Goal: Communication & Community: Answer question/provide support

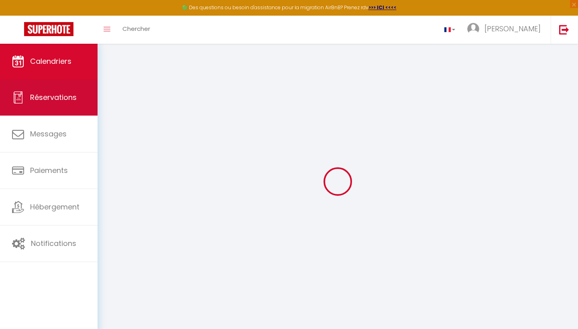
click at [89, 93] on link "Réservations" at bounding box center [49, 98] width 98 height 36
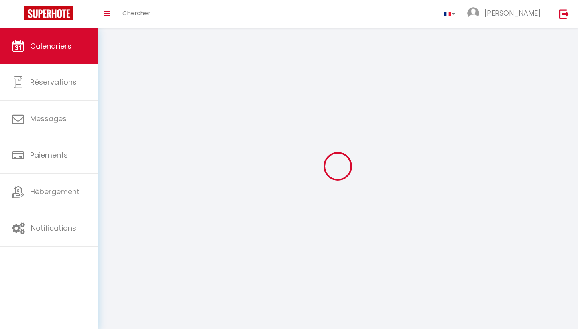
click at [58, 35] on link "Calendriers" at bounding box center [49, 46] width 98 height 36
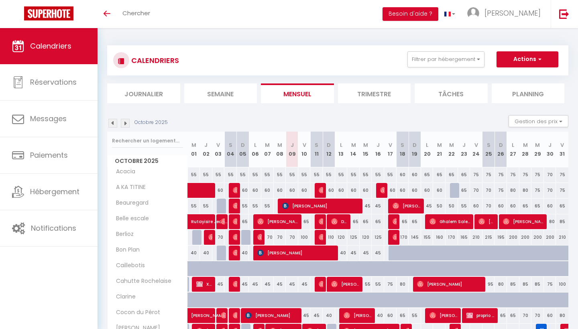
drag, startPoint x: 0, startPoint y: 0, endPoint x: 416, endPoint y: 119, distance: 432.4
click at [416, 119] on div "Octobre 2025 Gestion des prix Nb Nuits minimum Règles Disponibilité" at bounding box center [338, 123] width 462 height 16
click at [205, 5] on div "Toggle menubar Chercher BUTTON Besoin d'aide ? Nathan Paramètres" at bounding box center [315, 14] width 514 height 28
click at [149, 10] on span "Chercher" at bounding box center [137, 13] width 28 height 8
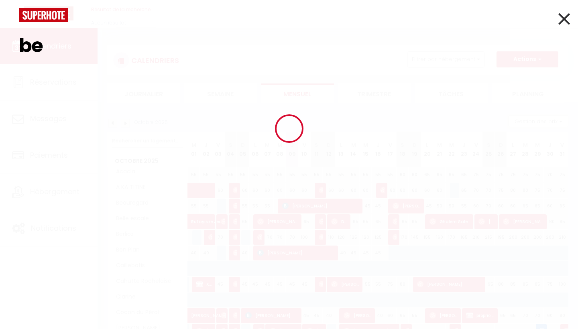
type input "ben"
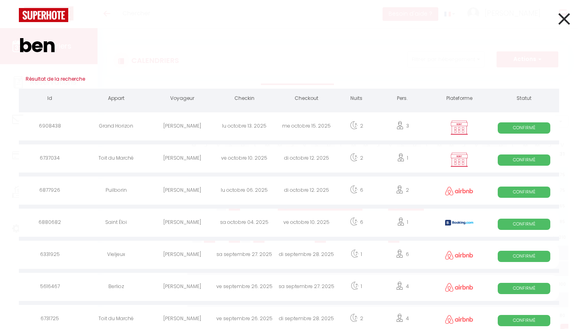
drag, startPoint x: 70, startPoint y: 51, endPoint x: 16, endPoint y: 50, distance: 54.6
click at [16, 50] on div "ben" at bounding box center [289, 45] width 553 height 47
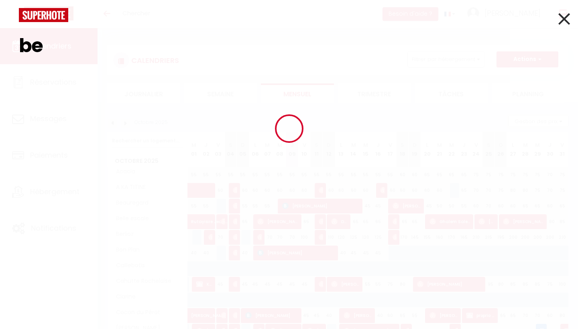
type input "b"
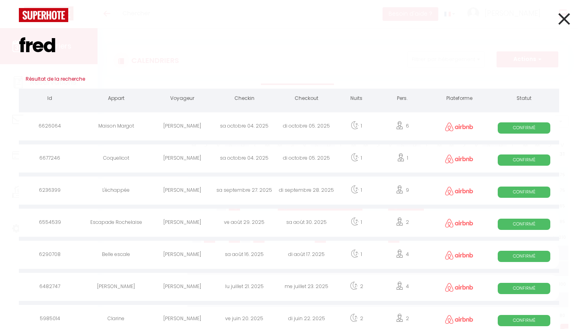
type input "fred"
click at [139, 108] on th "Appart" at bounding box center [116, 100] width 70 height 22
click at [141, 123] on div "Maison Margot" at bounding box center [116, 127] width 70 height 26
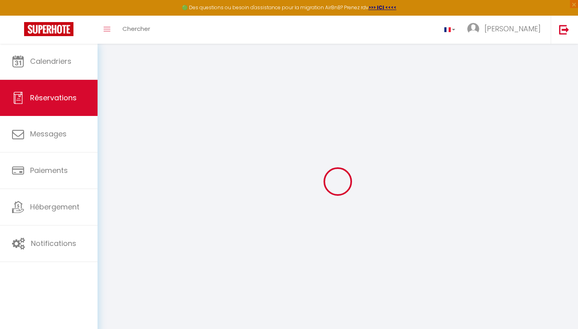
select select
checkbox input "false"
select select
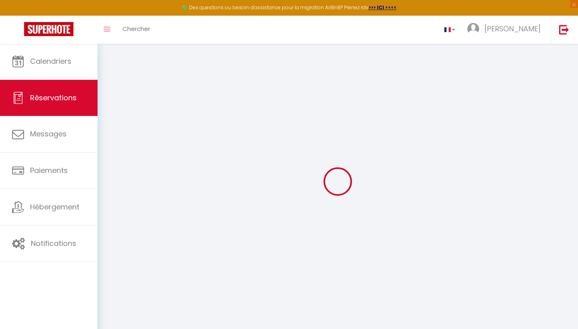
type input "110"
type input "18.65"
select select
checkbox input "false"
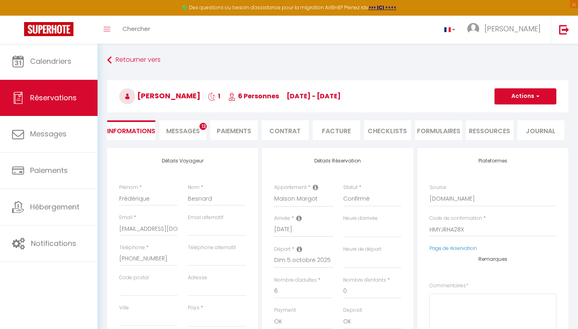
select select
checkbox input "false"
select select
click at [171, 127] on span "Messages" at bounding box center [183, 131] width 34 height 9
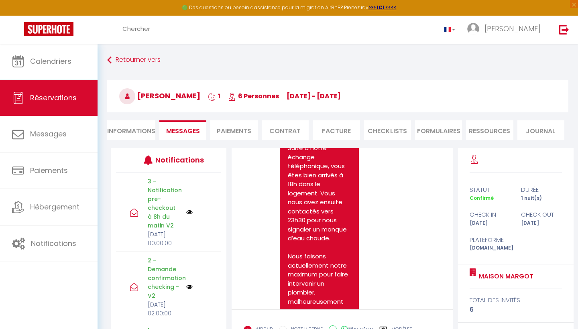
scroll to position [5166, 0]
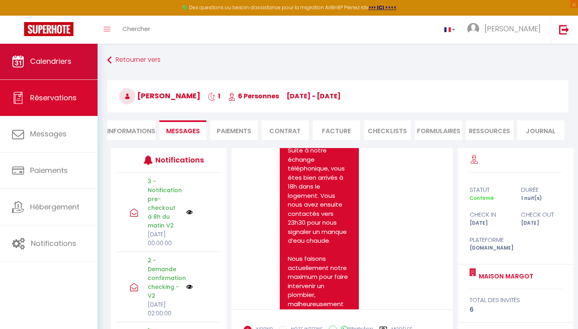
click at [72, 64] on link "Calendriers" at bounding box center [49, 61] width 98 height 36
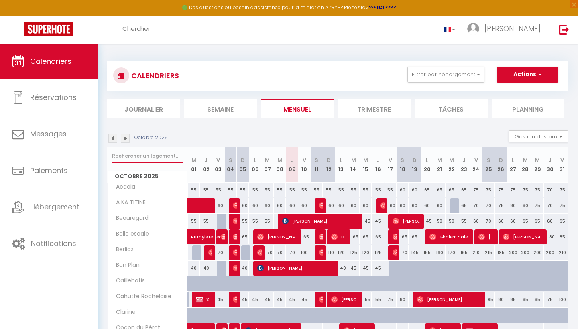
click at [156, 159] on input "text" at bounding box center [147, 156] width 71 height 14
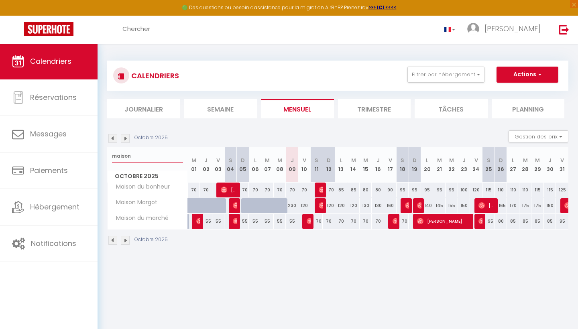
type input "maison"
click at [125, 141] on img at bounding box center [125, 138] width 9 height 9
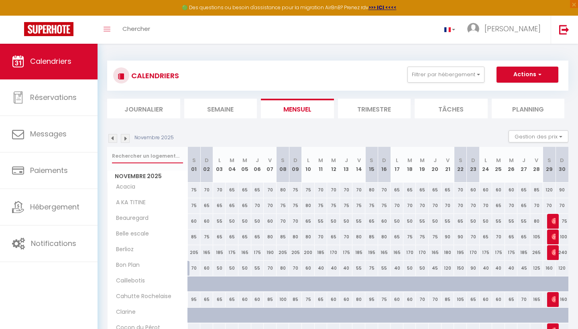
click at [135, 157] on input "text" at bounding box center [147, 156] width 71 height 14
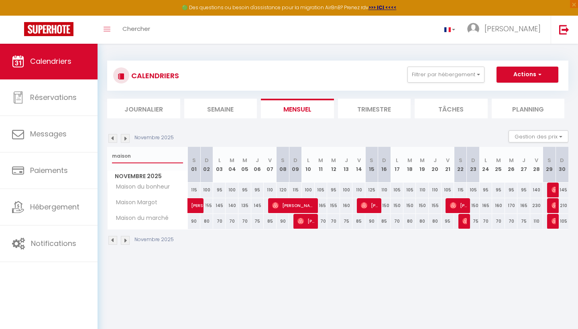
click at [117, 154] on input "maison" at bounding box center [147, 156] width 71 height 14
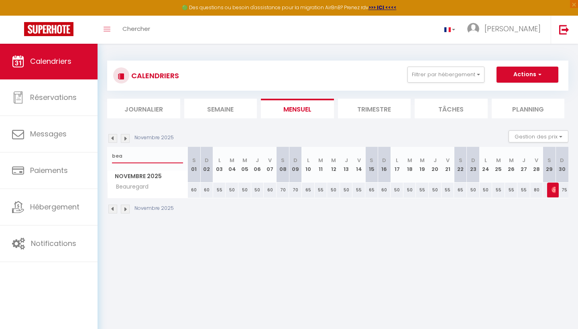
type input "bea"
click at [115, 141] on img at bounding box center [112, 138] width 9 height 9
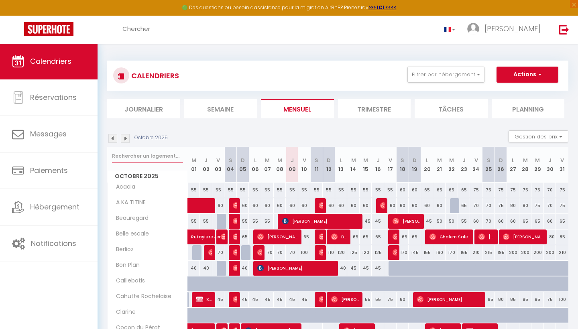
click at [128, 157] on input "text" at bounding box center [147, 156] width 71 height 14
type input "be"
select select
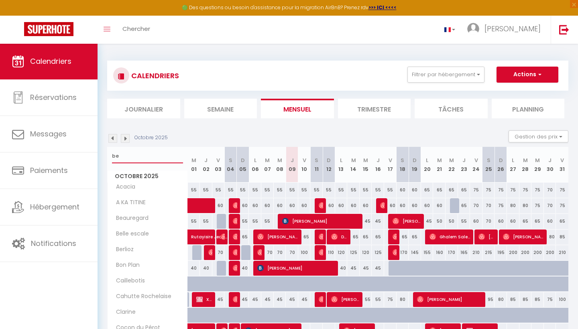
select select
type input "bea"
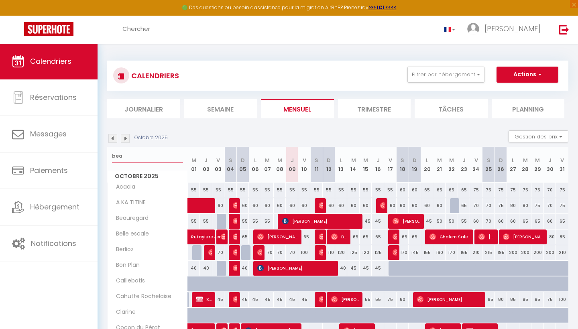
select select
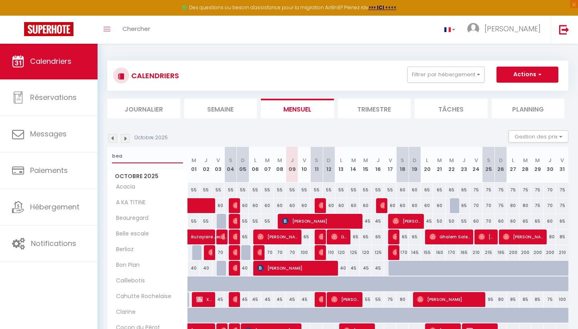
select select
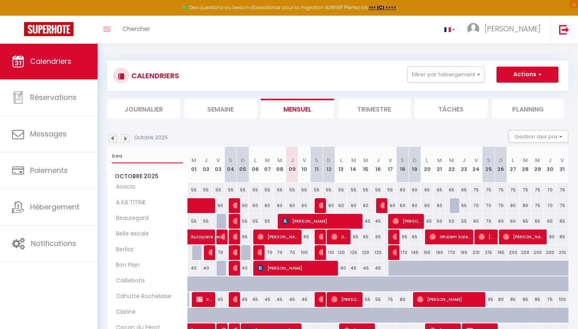
select select
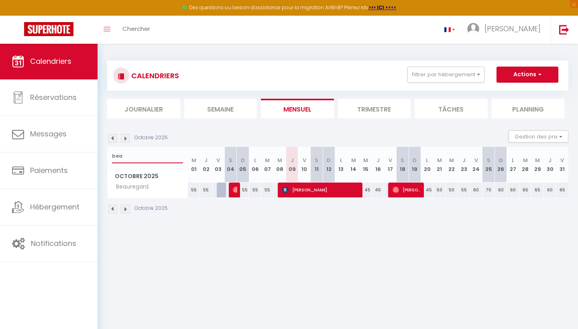
type input "bea"
click at [303, 190] on span "Donjo Jean louis" at bounding box center [321, 189] width 79 height 15
select select "OK"
select select "KO"
select select "0"
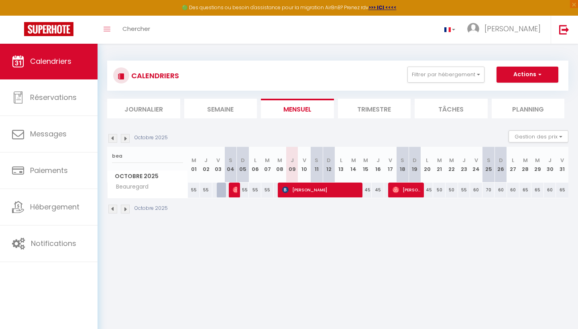
select select "0"
select select "1"
select select
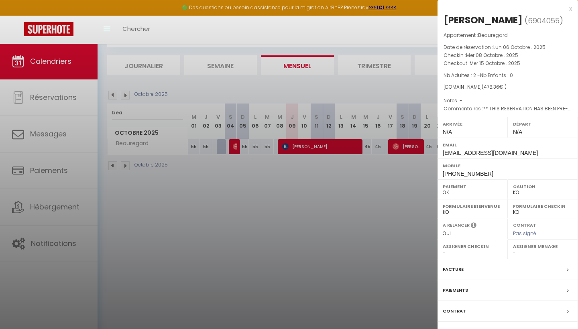
scroll to position [43, 0]
click at [494, 323] on div "Messages" at bounding box center [508, 332] width 141 height 21
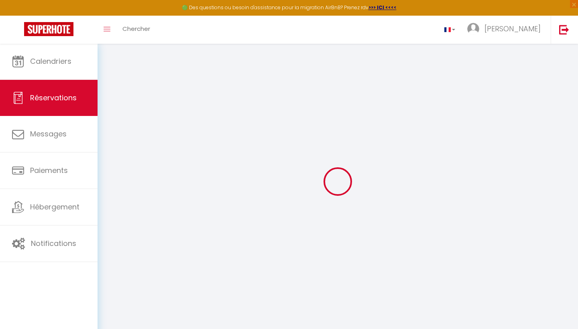
select select
checkbox input "false"
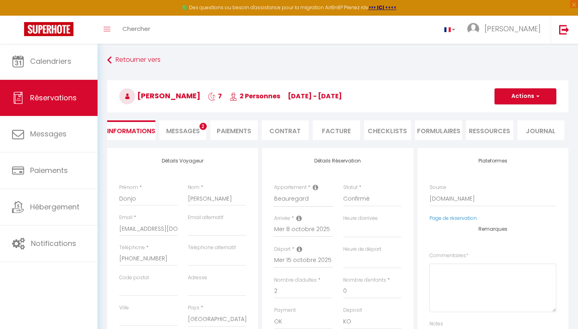
select select
checkbox input "false"
type textarea "** THIS RESERVATION HAS BEEN PRE-PAID ** BOOKING NOTE : Payment charge is EUR 6…"
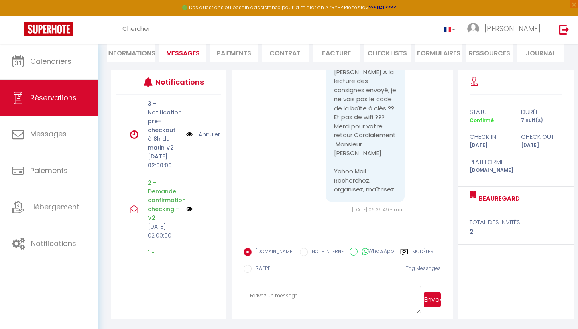
scroll to position [78, 0]
click at [272, 286] on textarea at bounding box center [332, 300] width 177 height 28
paste textarea "Bonjour 👋🏻, Nous voulions simplement vous informer qu’un membre de notre équipe…"
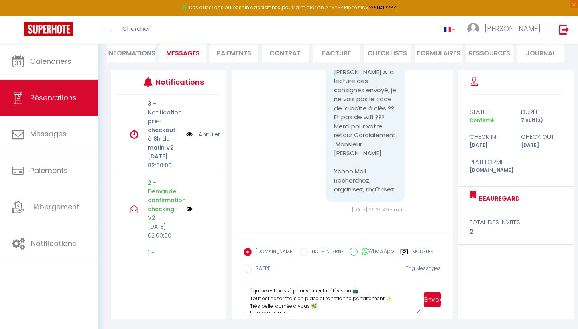
scroll to position [22, 0]
click at [374, 308] on textarea "Bonjour 👋🏻, Nous voulions simplement vous informer qu’un membre de notre équipe…" at bounding box center [332, 300] width 177 height 28
click at [366, 304] on textarea "Bonjour 👋🏻, Nous voulions simplement vous informer qu’un membre de notre équipe…" at bounding box center [332, 300] width 177 height 28
click at [396, 297] on textarea "Bonjour 👋🏻, Nous voulions simplement vous informer qu’un membre de notre équipe…" at bounding box center [332, 300] width 177 height 28
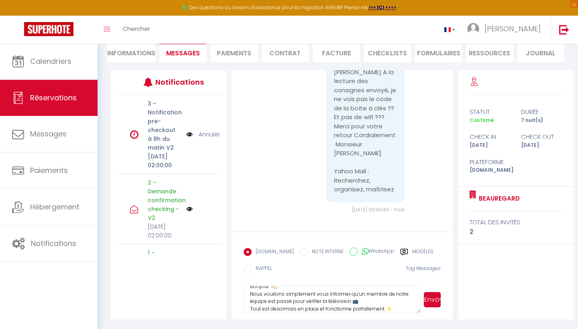
scroll to position [2, 0]
click at [369, 290] on textarea "Bonjour 👋🏻, Nous voulions simplement vous informer qu’un membre de notre équipe…" at bounding box center [332, 300] width 177 height 28
click at [345, 292] on textarea "Bonjour 👋🏻, Nous voulions simplement vous informer qu’un membre de notre équipe…" at bounding box center [332, 300] width 177 height 28
click at [272, 293] on textarea "Bonjour 👋🏻, Nous voulions simplement vous informer qu’un membre de notre équipe…" at bounding box center [332, 300] width 177 height 28
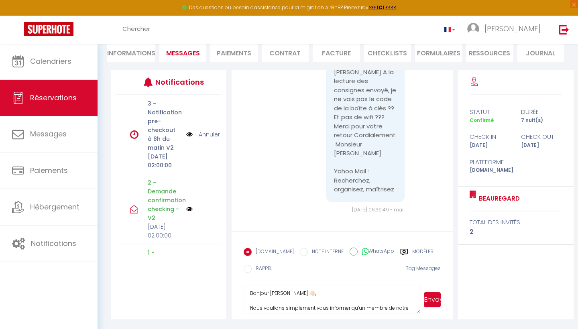
type textarea "Bonjour Jean Louis 👋🏻, Nous voulions simplement vous informer qu’un membre de n…"
click at [435, 299] on button "Envoyer" at bounding box center [432, 299] width 17 height 15
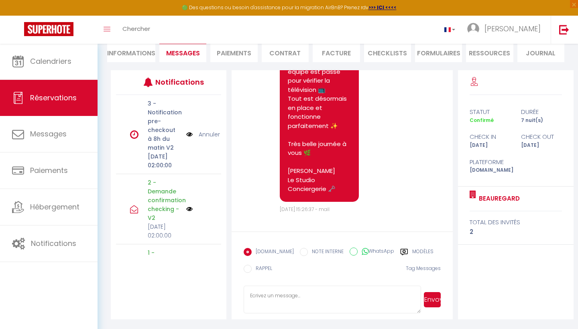
scroll to position [2845, 0]
